Goal: Find specific page/section: Find specific page/section

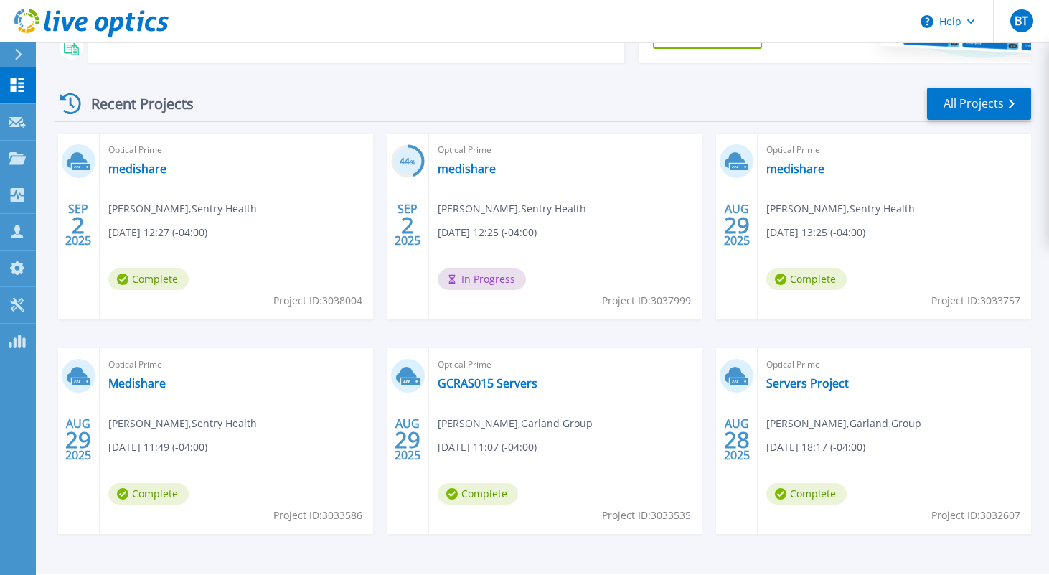
scroll to position [220, 0]
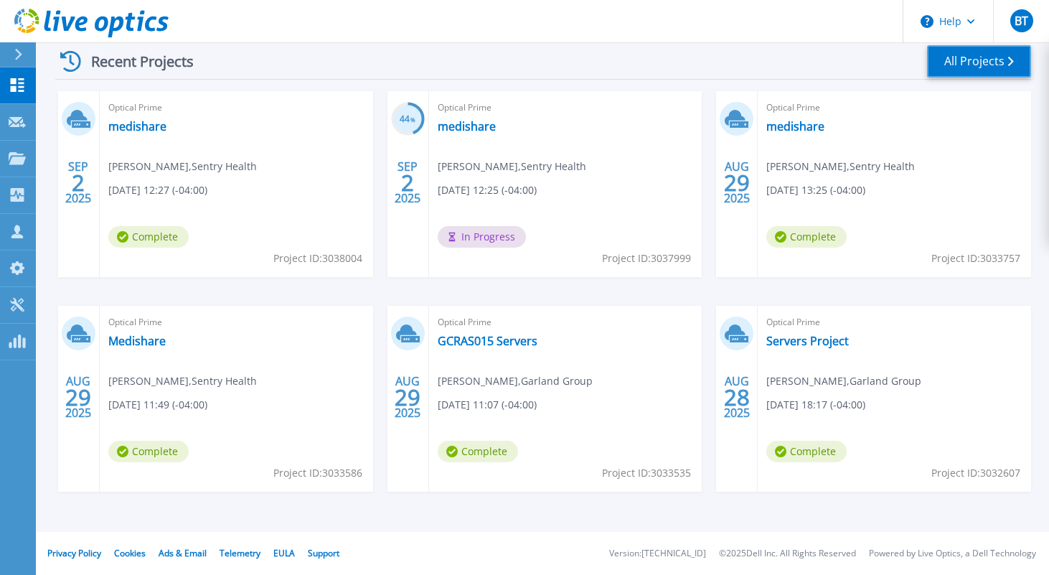
click at [944, 62] on link "All Projects" at bounding box center [979, 61] width 104 height 32
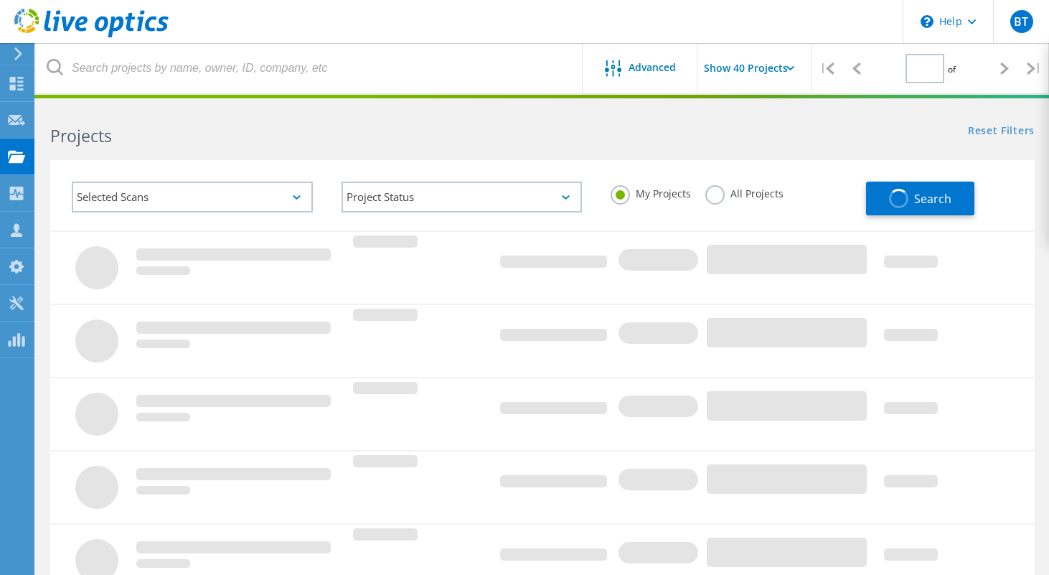
type input "1"
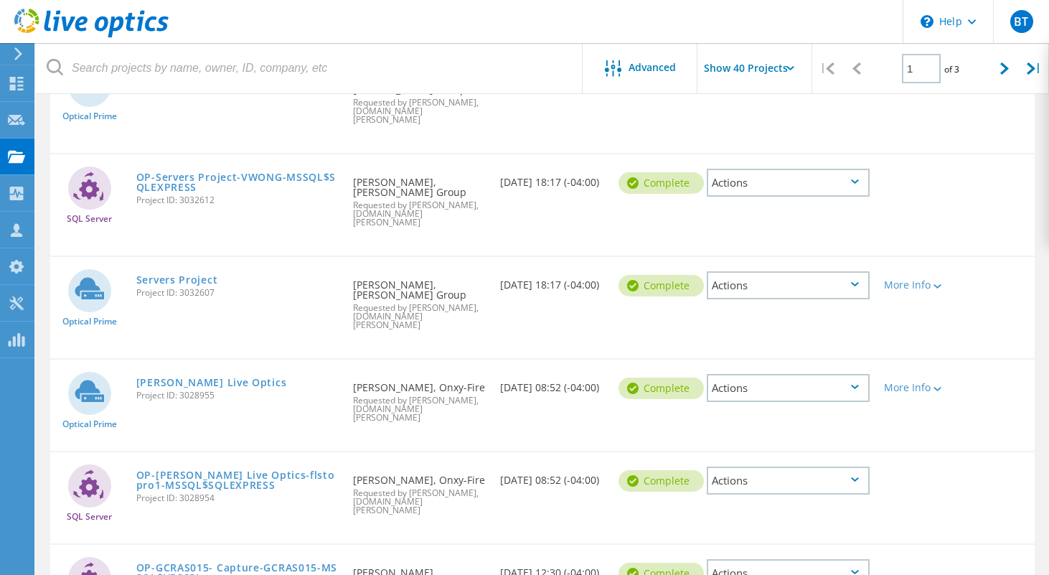
scroll to position [750, 0]
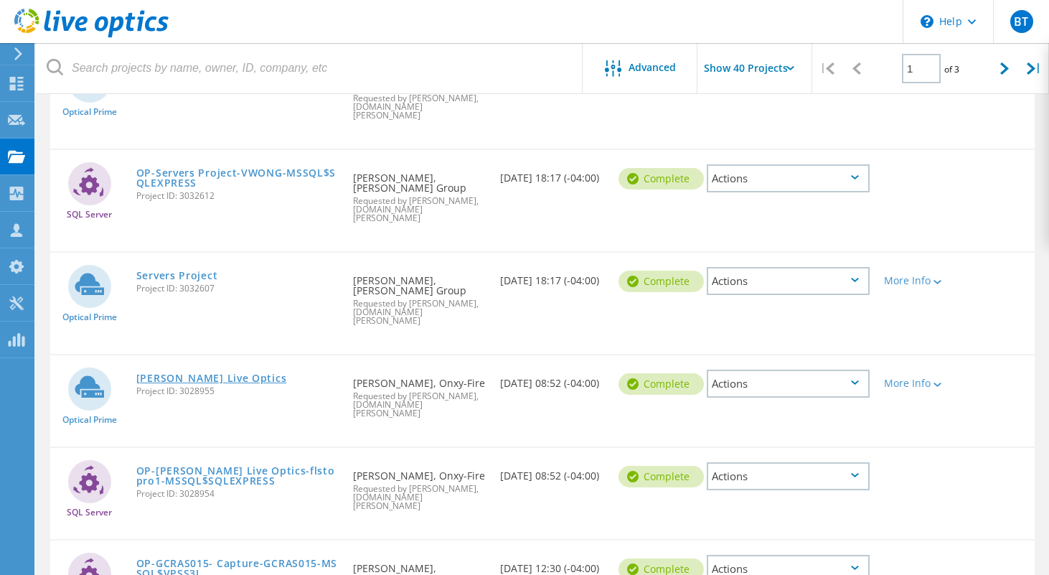
click at [171, 373] on link "Rogers Live Optics" at bounding box center [211, 378] width 151 height 10
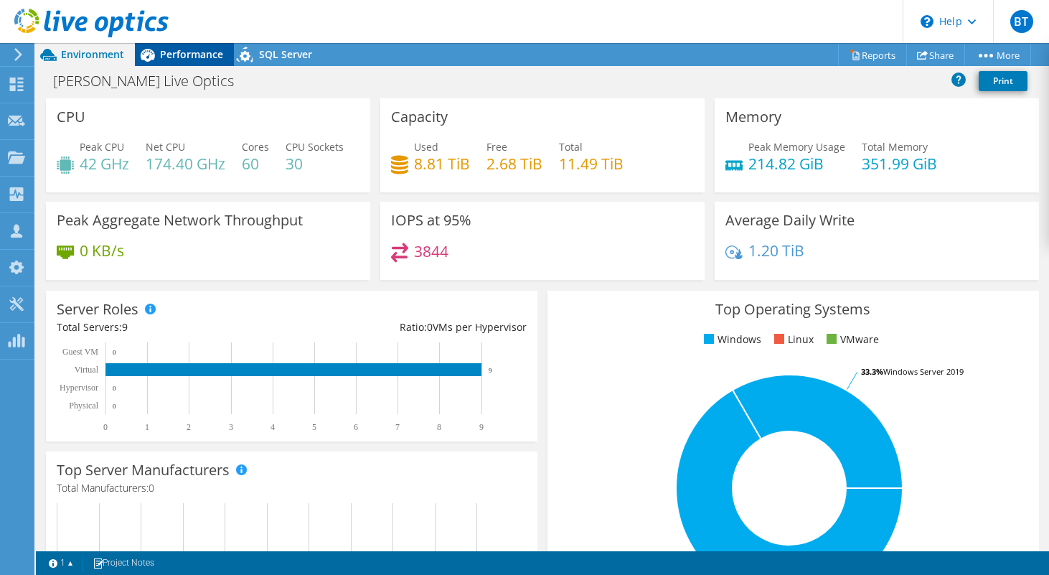
click at [149, 52] on icon at bounding box center [148, 55] width 14 height 13
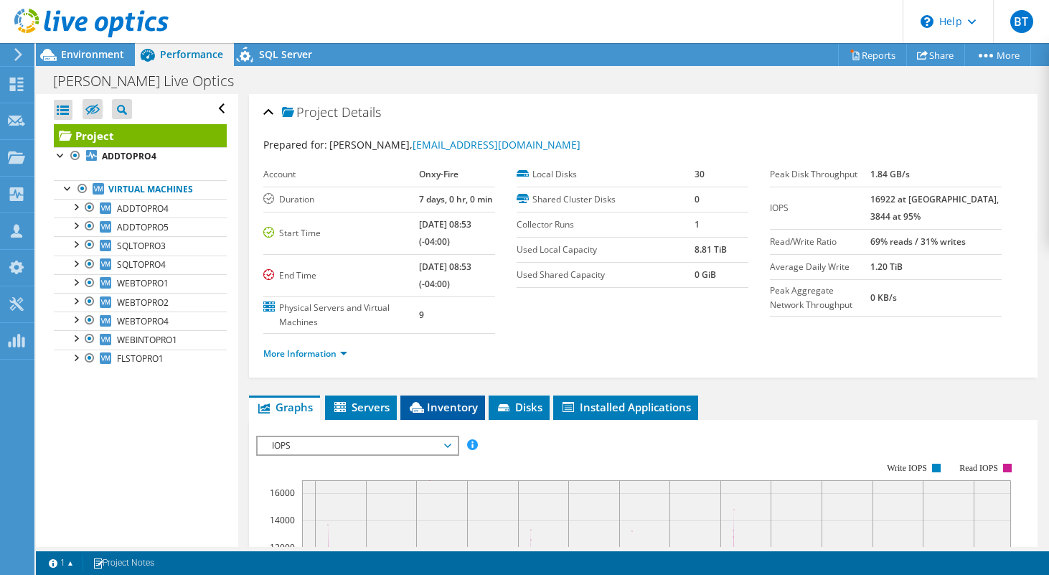
click at [435, 402] on span "Inventory" at bounding box center [442, 407] width 70 height 14
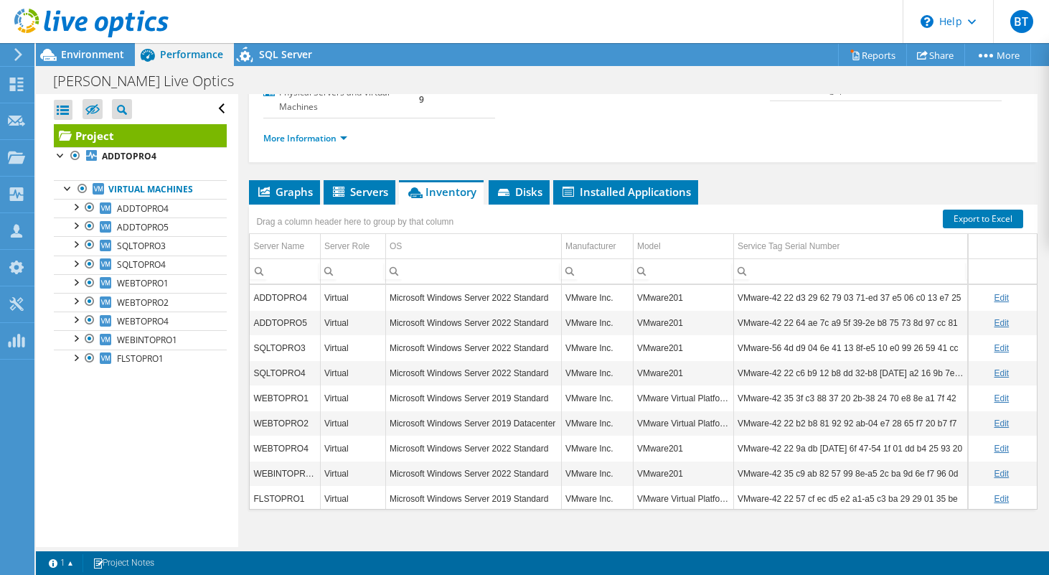
scroll to position [3, 0]
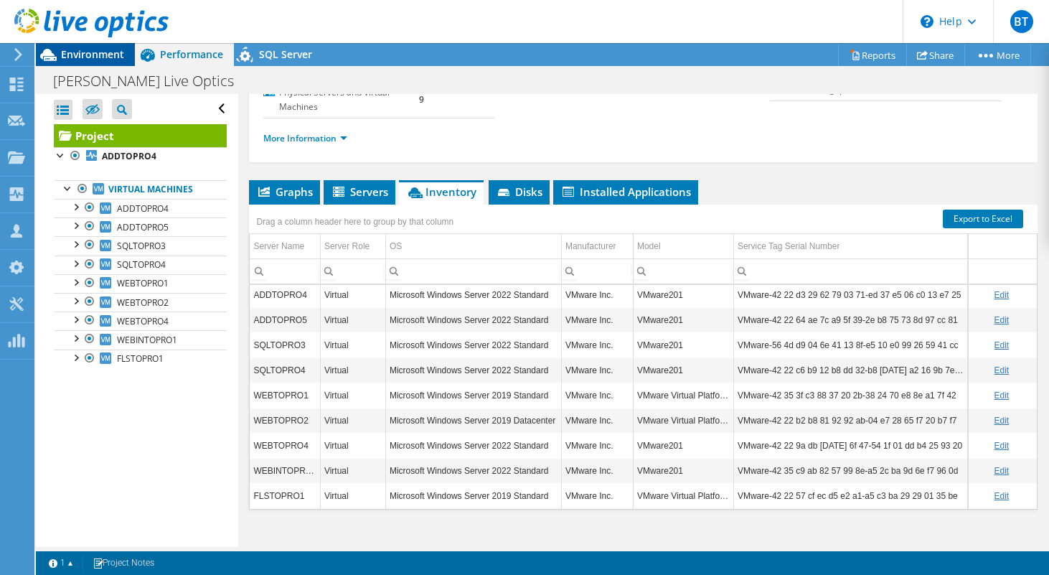
click at [90, 52] on span "Environment" at bounding box center [92, 54] width 63 height 14
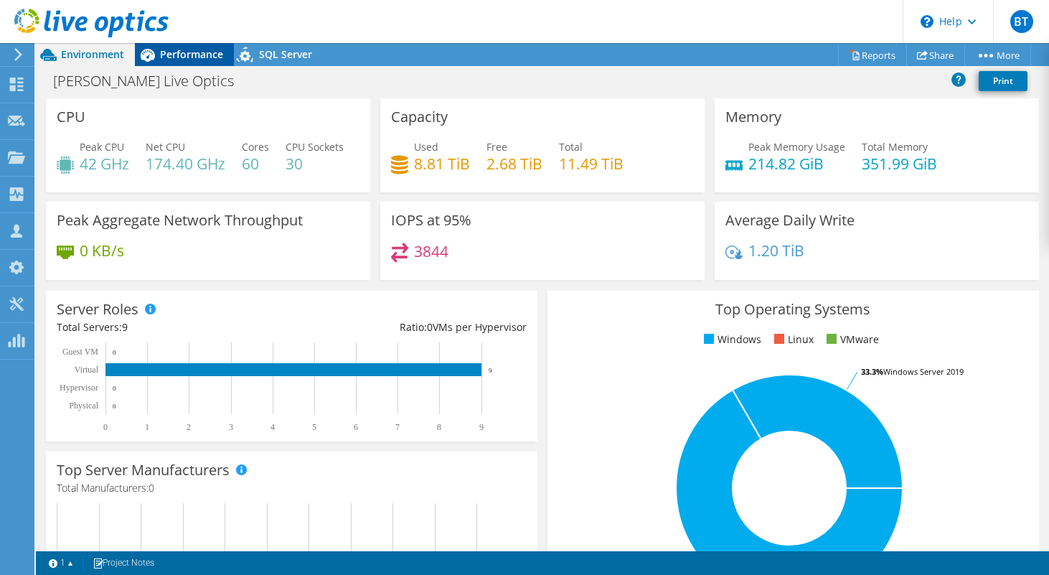
click at [188, 54] on span "Performance" at bounding box center [191, 54] width 63 height 14
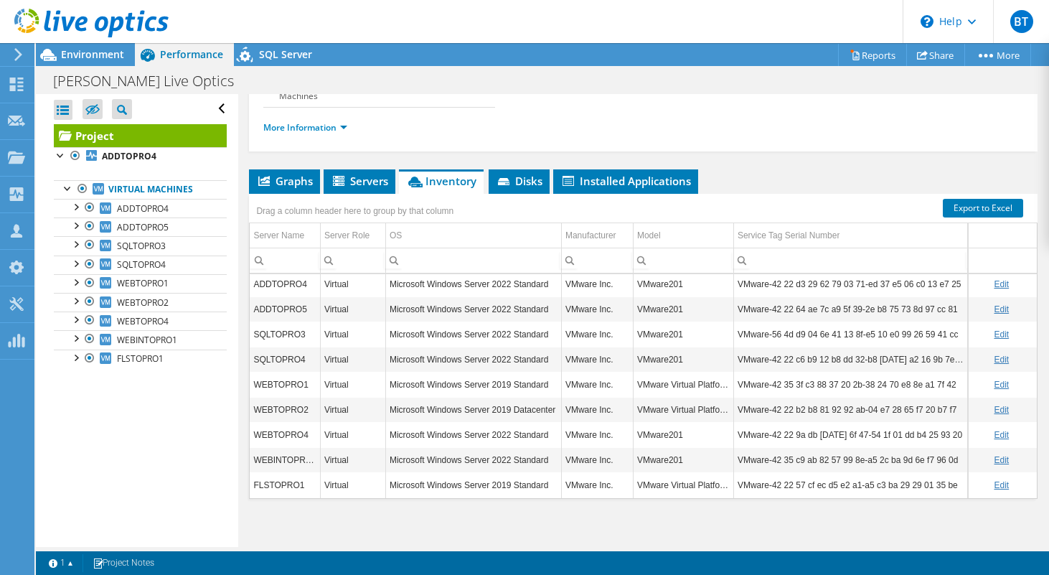
scroll to position [232, 0]
